Goal: Task Accomplishment & Management: Manage account settings

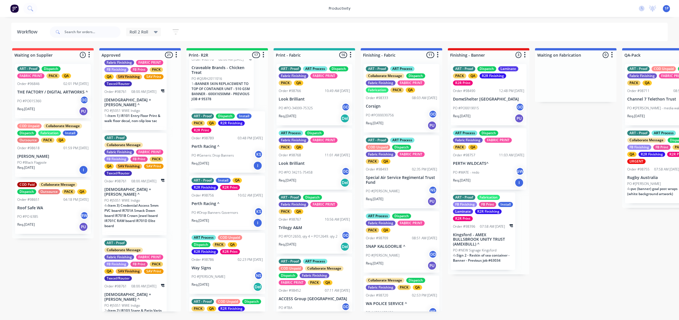
scroll to position [218, 0]
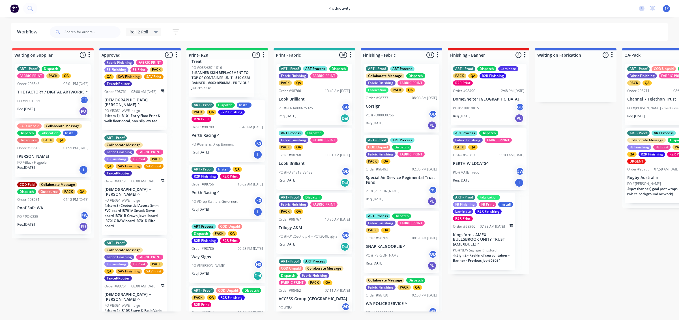
click at [222, 188] on div "PO #Drop Banners Governors KS" at bounding box center [227, 201] width 71 height 11
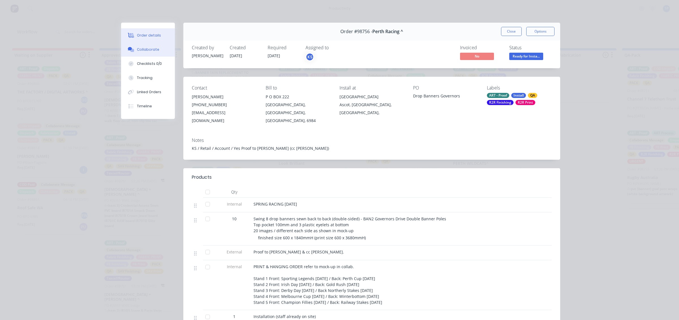
click at [137, 50] on div "Collaborate" at bounding box center [148, 49] width 22 height 5
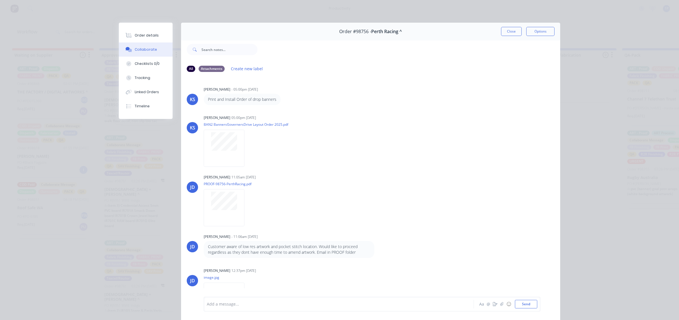
scroll to position [199, 0]
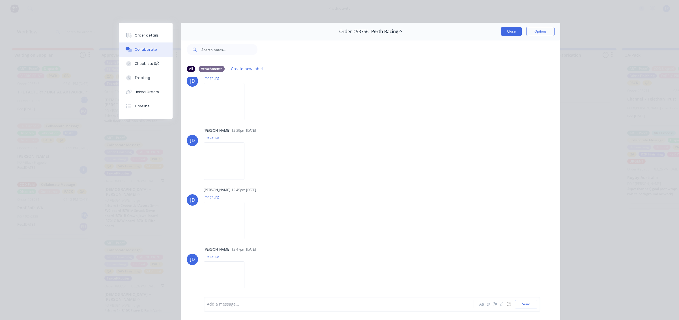
click at [300, 31] on button "Close" at bounding box center [511, 31] width 21 height 9
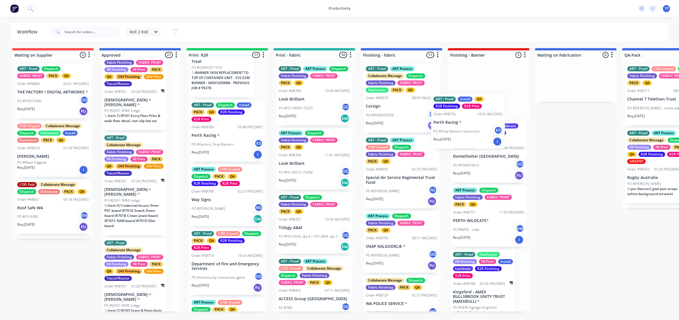
drag, startPoint x: 242, startPoint y: 197, endPoint x: 486, endPoint y: 112, distance: 258.3
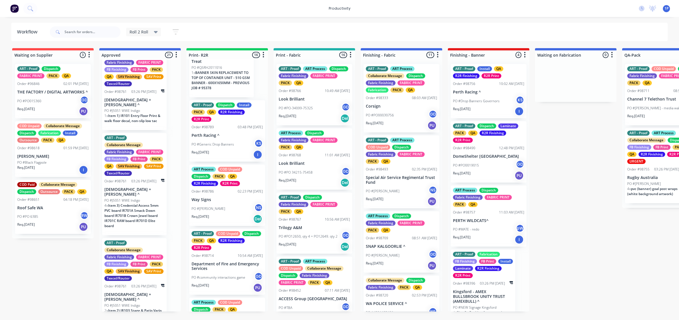
click at [232, 159] on div "Req. [DATE] I" at bounding box center [227, 155] width 71 height 10
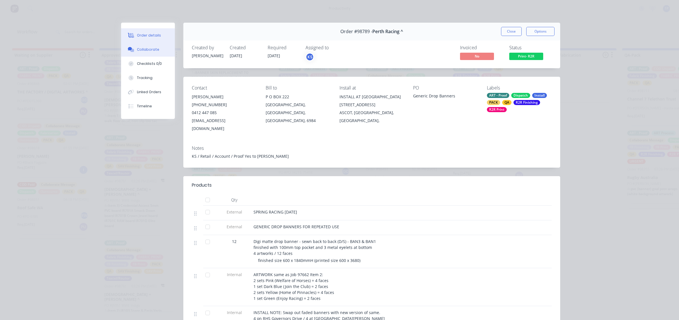
click at [157, 49] on button "Collaborate" at bounding box center [148, 49] width 54 height 14
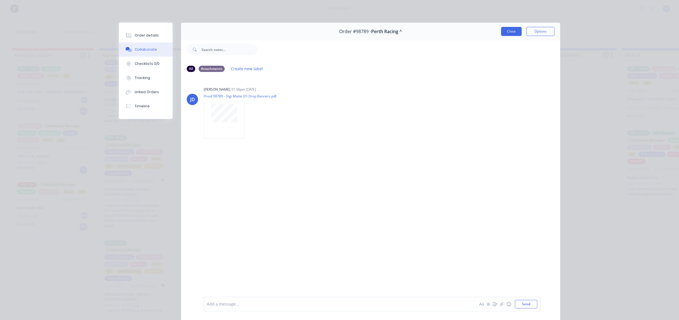
click at [300, 28] on button "Close" at bounding box center [511, 31] width 21 height 9
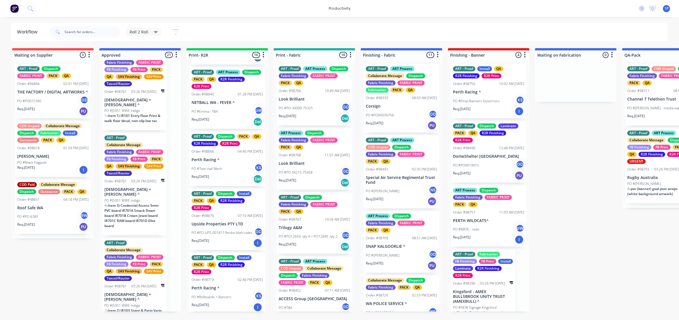
scroll to position [714, 0]
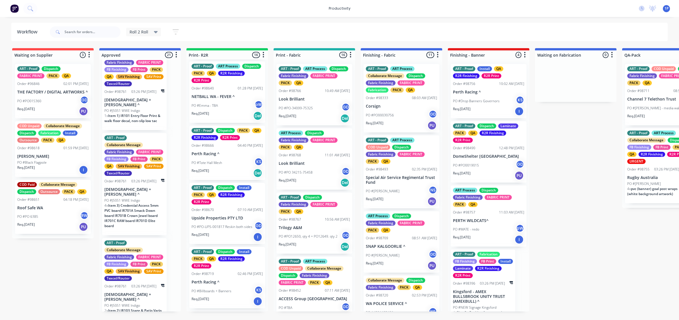
click at [231, 178] on div "Req. [DATE] Del" at bounding box center [227, 173] width 71 height 10
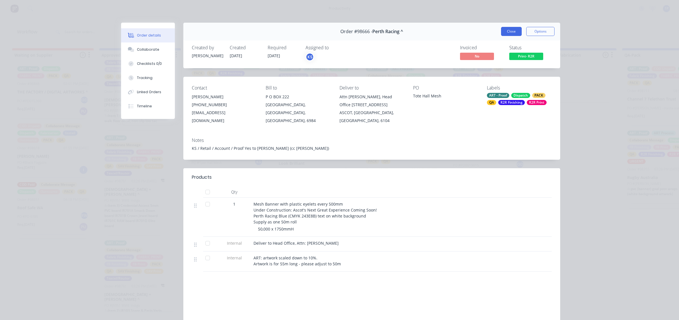
click at [300, 33] on button "Close" at bounding box center [511, 31] width 21 height 9
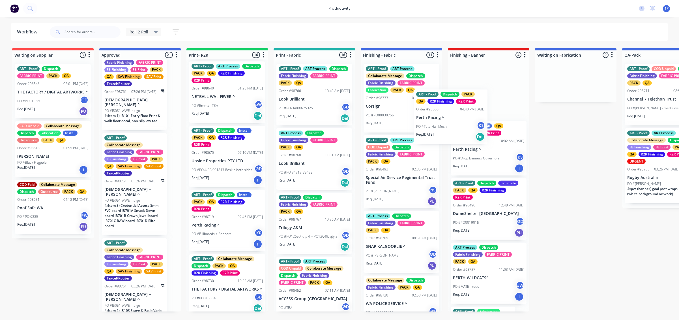
drag, startPoint x: 217, startPoint y: 179, endPoint x: 463, endPoint y: 123, distance: 252.6
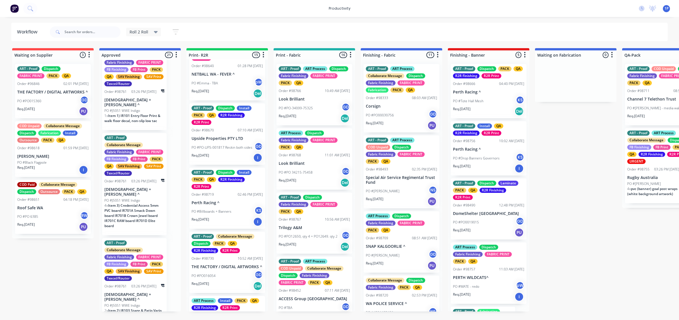
scroll to position [784, 0]
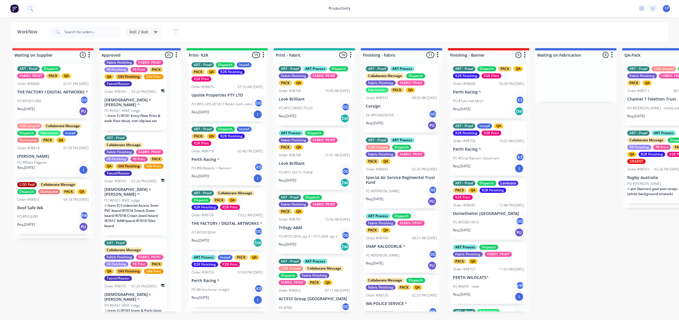
click at [224, 171] on p "PO #Billboards + Banners" at bounding box center [212, 168] width 40 height 5
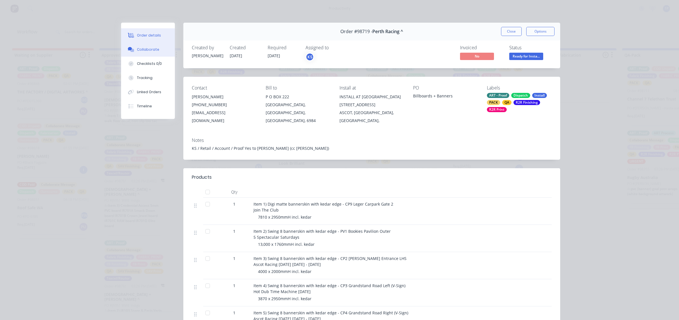
click at [147, 49] on div "Collaborate" at bounding box center [148, 49] width 22 height 5
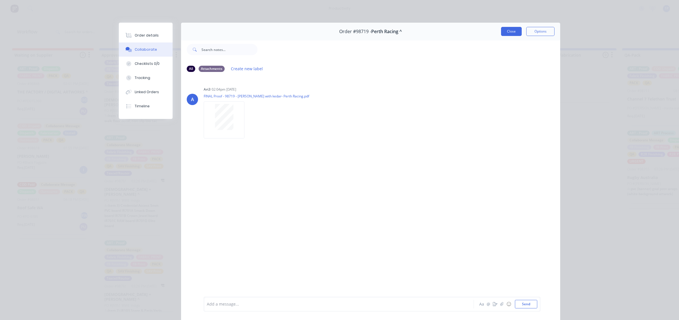
click at [300, 30] on button "Close" at bounding box center [511, 31] width 21 height 9
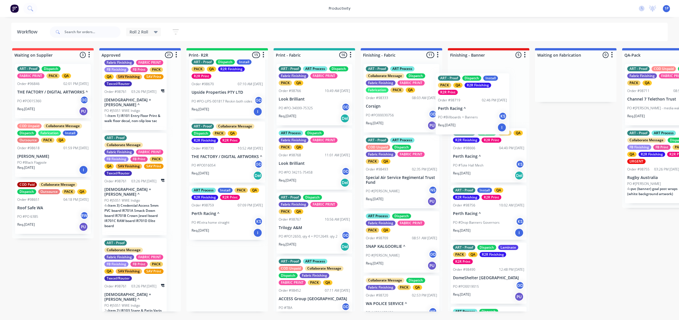
drag, startPoint x: 226, startPoint y: 168, endPoint x: 469, endPoint y: 105, distance: 251.0
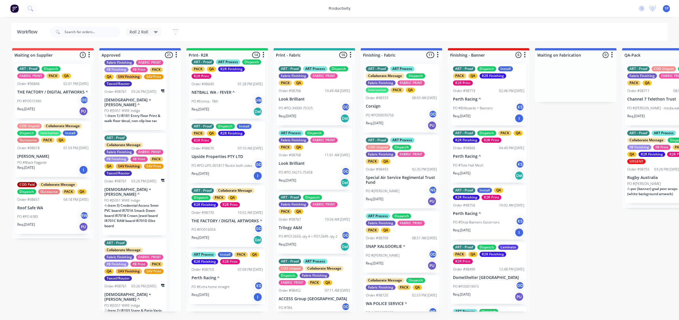
scroll to position [728, 0]
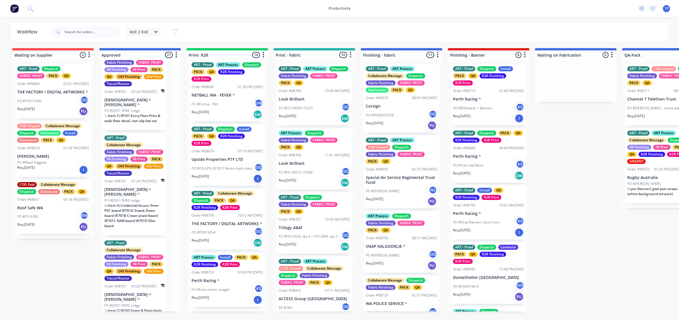
click at [239, 188] on div "PO #Extra home straight KS" at bounding box center [227, 289] width 71 height 11
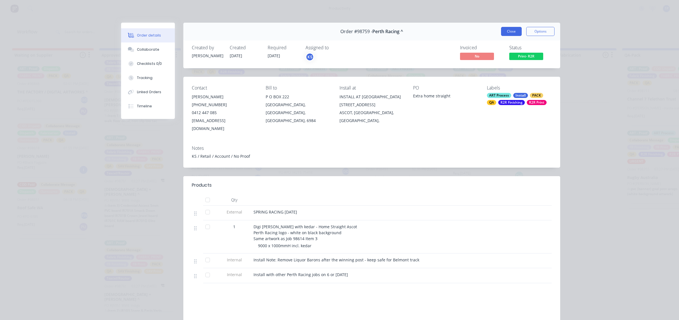
click at [300, 30] on button "Close" at bounding box center [511, 31] width 21 height 9
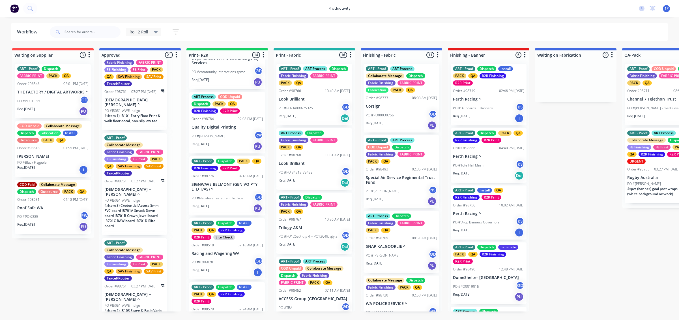
scroll to position [424, 0]
click at [241, 141] on div "PO #[PERSON_NAME] RW" at bounding box center [227, 135] width 71 height 11
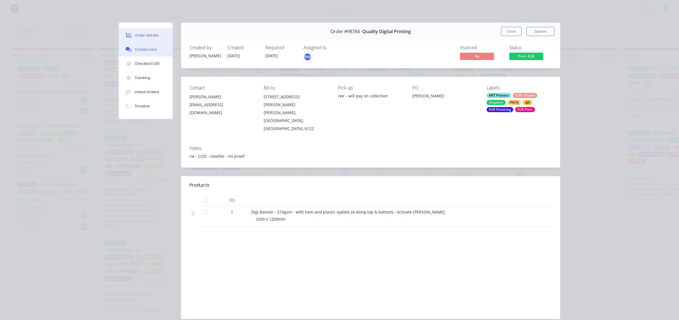
click at [154, 50] on button "Collaborate" at bounding box center [146, 49] width 54 height 14
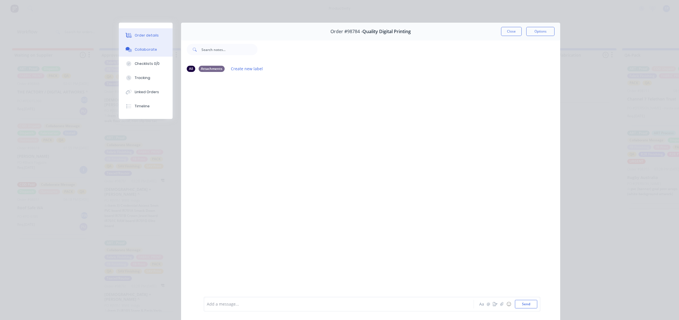
click at [150, 32] on button "Order details" at bounding box center [146, 35] width 54 height 14
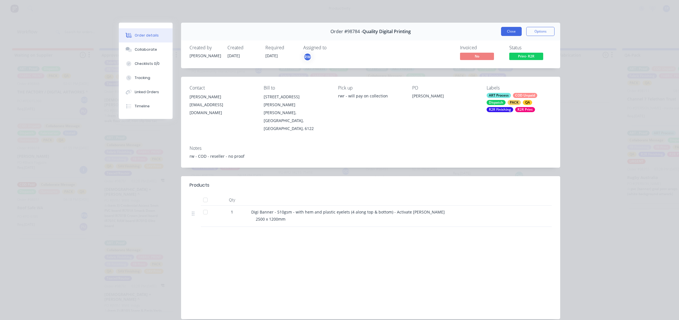
click at [300, 30] on button "Close" at bounding box center [511, 31] width 21 height 9
